Goal: Task Accomplishment & Management: Manage account settings

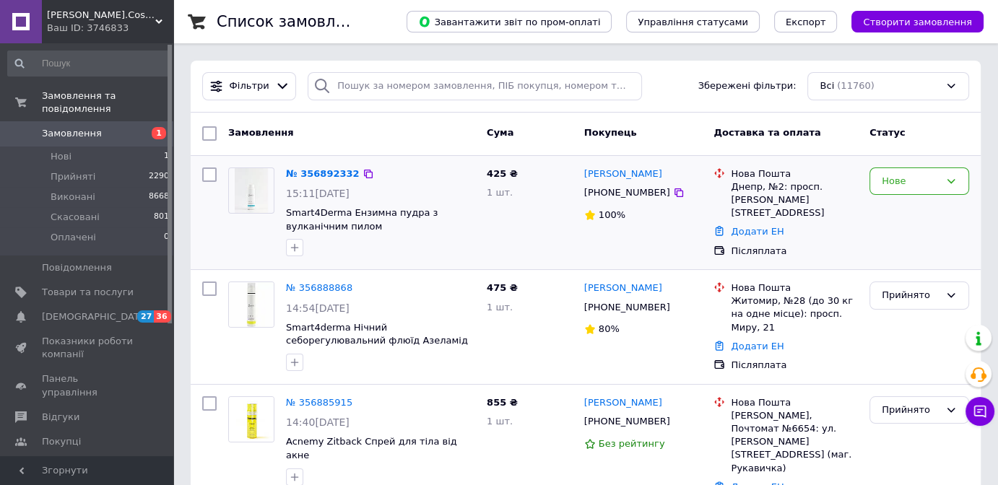
drag, startPoint x: 909, startPoint y: 177, endPoint x: 908, endPoint y: 196, distance: 18.8
click at [909, 180] on div "Нове" at bounding box center [911, 181] width 58 height 15
click at [911, 212] on li "Прийнято" at bounding box center [919, 211] width 98 height 27
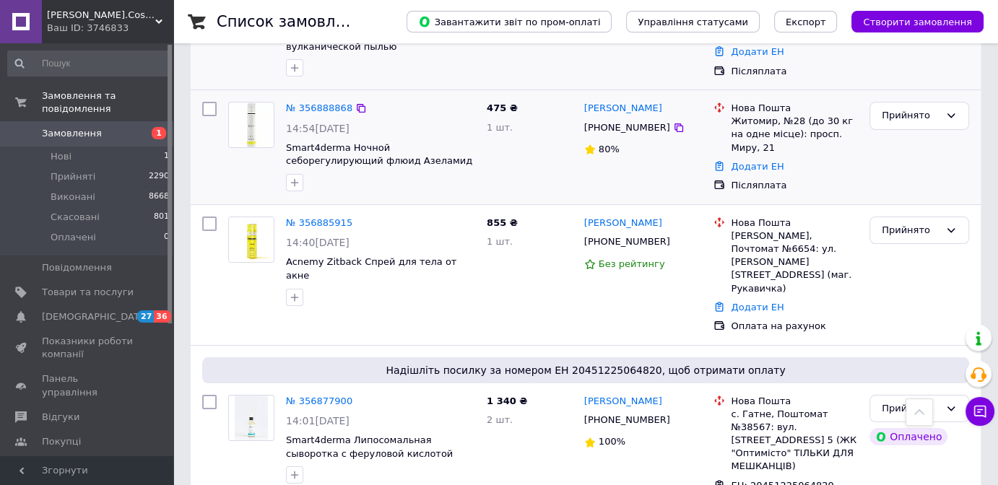
scroll to position [65, 0]
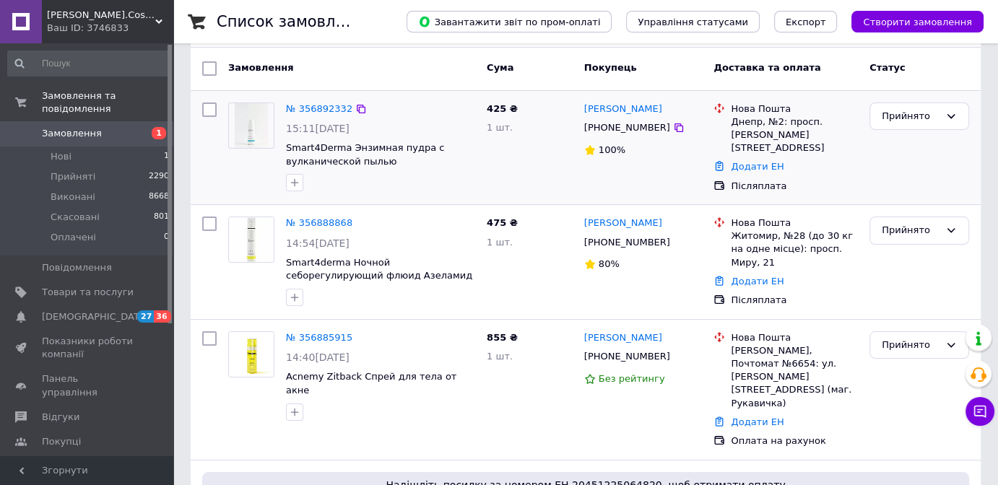
click at [113, 127] on span "Замовлення" at bounding box center [88, 133] width 92 height 13
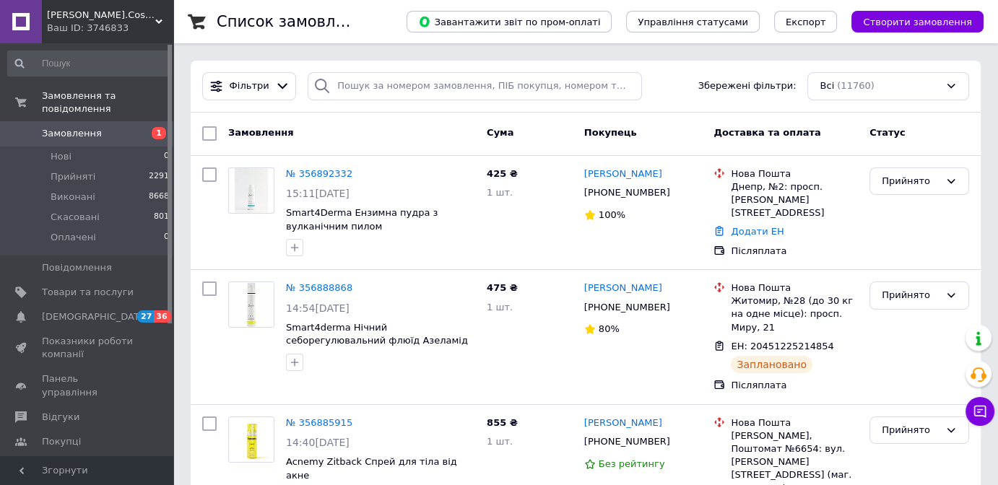
click at [92, 108] on li "Замовлення та повідомлення Замовлення 1 Нові 0 Прийняті 2291 Виконані 8668 Скас…" at bounding box center [89, 182] width 178 height 196
click at [92, 127] on span "Замовлення" at bounding box center [72, 133] width 60 height 13
click at [104, 127] on span "Замовлення" at bounding box center [88, 133] width 92 height 13
click at [101, 131] on link "Замовлення 1" at bounding box center [89, 133] width 178 height 25
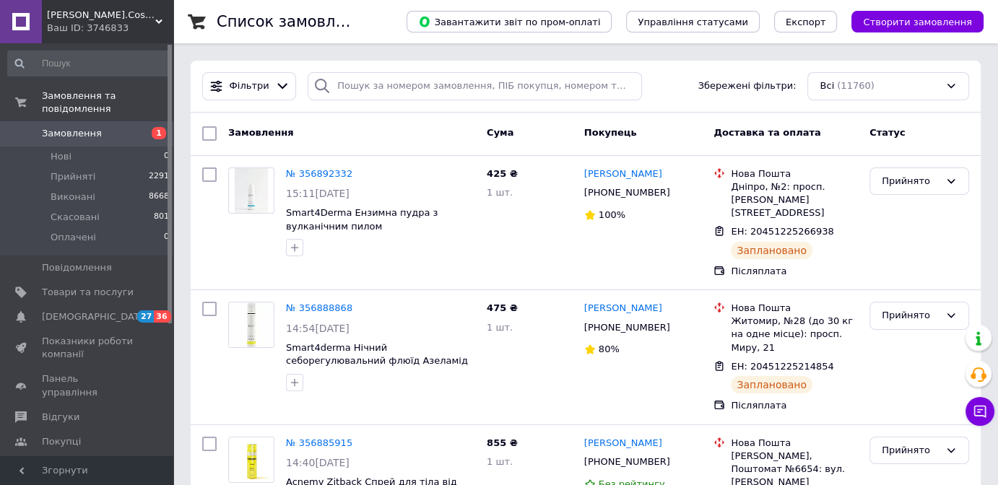
click at [94, 127] on span "Замовлення" at bounding box center [72, 133] width 60 height 13
click at [115, 127] on span "Замовлення" at bounding box center [88, 133] width 92 height 13
